Goal: Find specific page/section

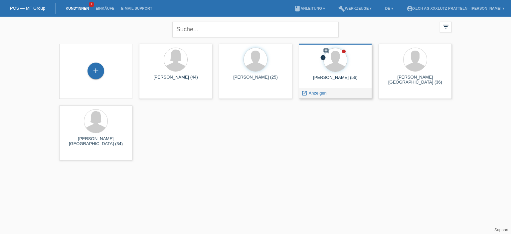
click at [326, 75] on div "[PERSON_NAME] (56)" at bounding box center [335, 80] width 63 height 11
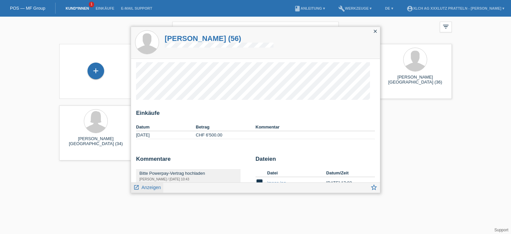
click at [157, 189] on span "Anzeigen" at bounding box center [150, 187] width 19 height 5
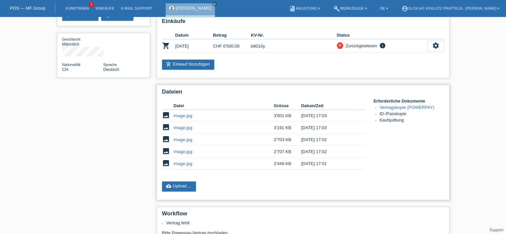
scroll to position [84, 0]
click at [183, 114] on link "image.jpg" at bounding box center [183, 115] width 19 height 5
click at [186, 129] on link "image.jpg" at bounding box center [183, 127] width 19 height 5
click at [178, 141] on link "image.jpg" at bounding box center [183, 139] width 19 height 5
click at [183, 151] on link "image.jpg" at bounding box center [183, 151] width 19 height 5
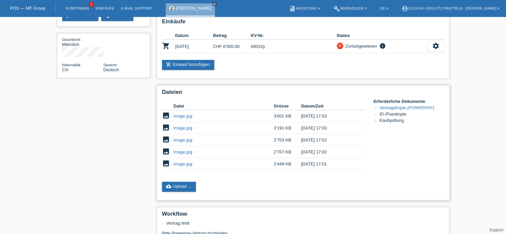
click at [189, 166] on td "image.jpg" at bounding box center [224, 164] width 100 height 12
click at [188, 165] on link "image.jpg" at bounding box center [183, 163] width 19 height 5
click at [408, 106] on link "Vertragskopie (POWERPAY)" at bounding box center [406, 107] width 55 height 5
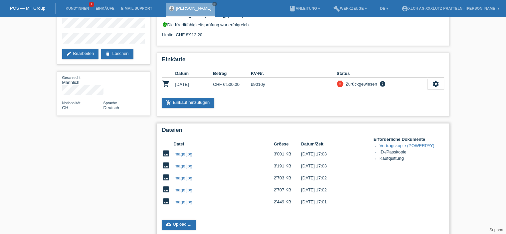
scroll to position [0, 0]
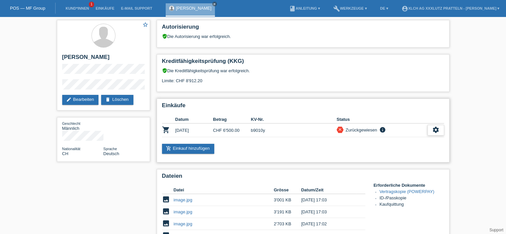
click at [437, 128] on icon "settings" at bounding box center [435, 129] width 7 height 7
click at [435, 125] on div "settings" at bounding box center [435, 130] width 17 height 11
